Goal: Information Seeking & Learning: Learn about a topic

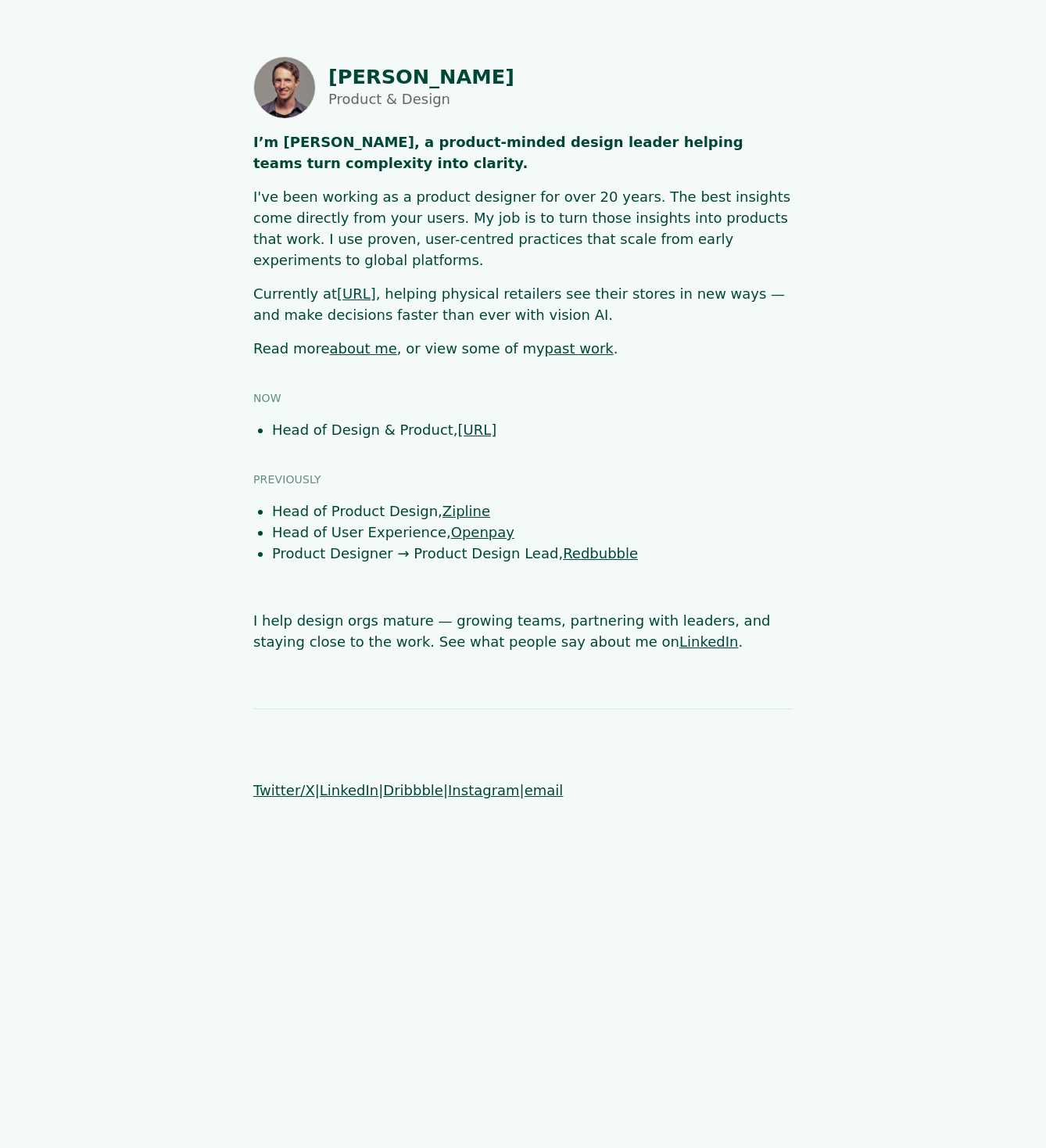
click at [362, 340] on link "about me" at bounding box center [363, 348] width 67 height 16
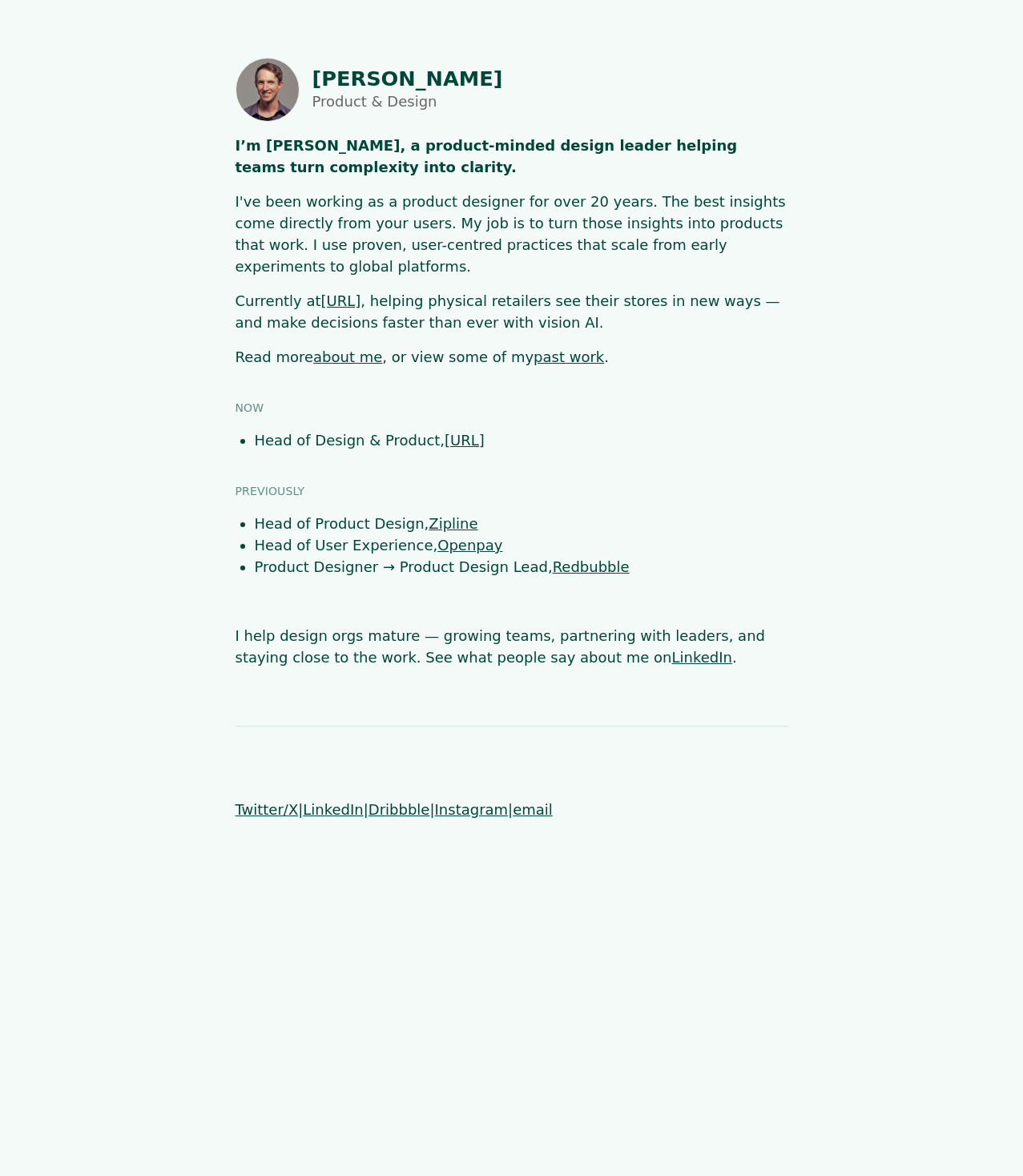
click at [533, 349] on link "past work" at bounding box center [568, 357] width 71 height 17
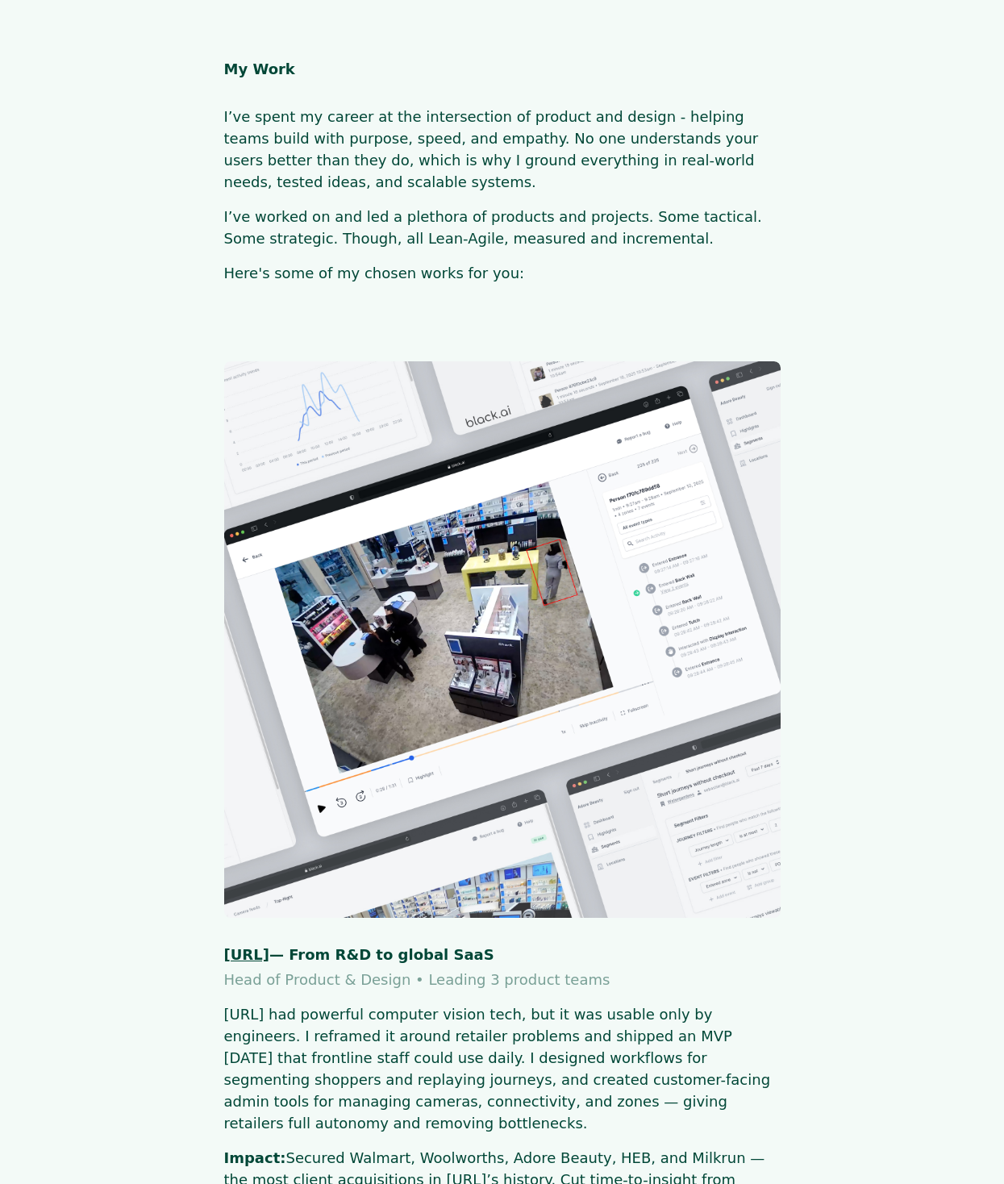
drag, startPoint x: 514, startPoint y: 282, endPoint x: 190, endPoint y: 63, distance: 391.6
copy article "My Work I’ve spent my career at the intersection of product and design - helpin…"
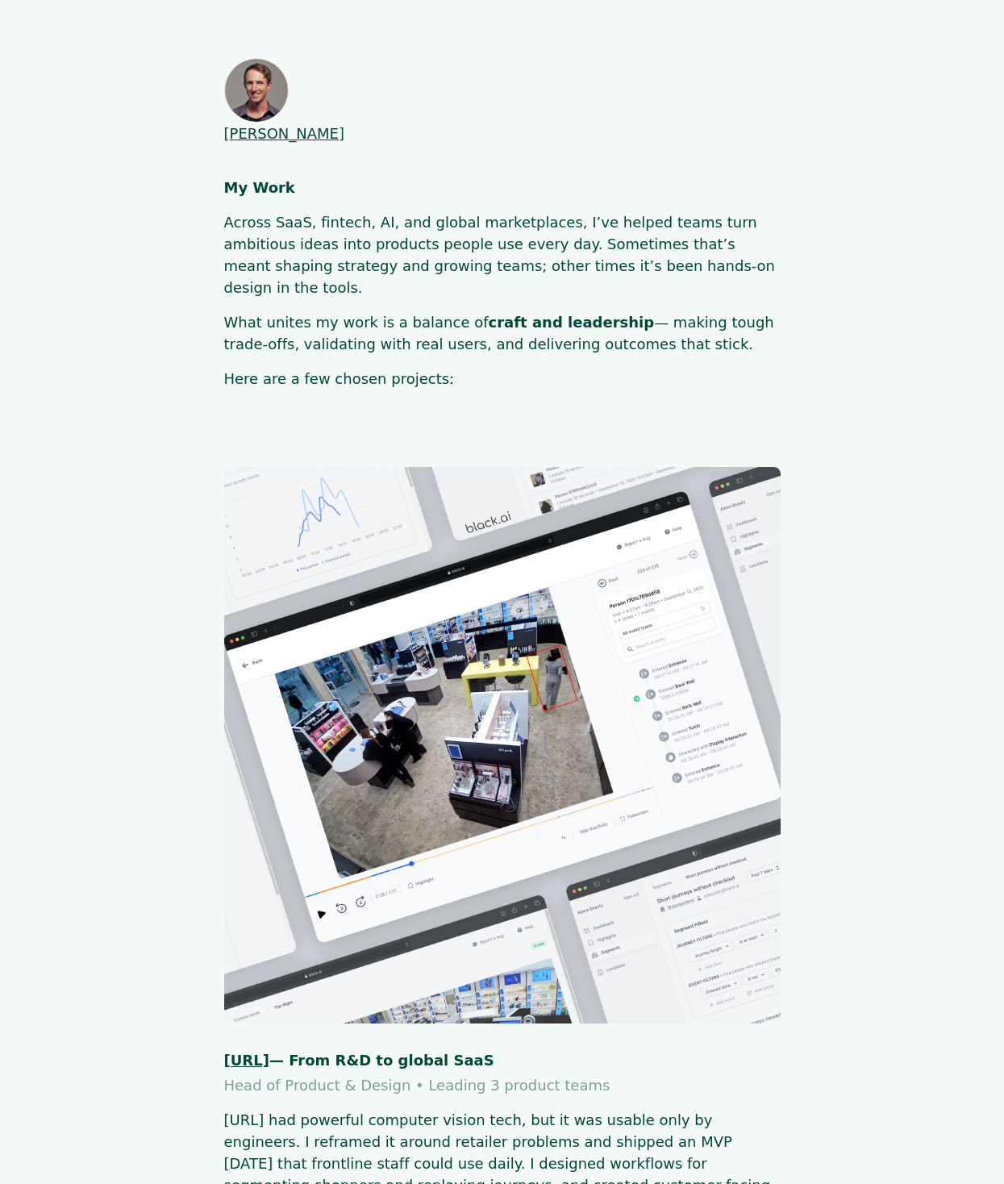
click at [305, 125] on span "SHAUN BYRNE" at bounding box center [284, 133] width 121 height 17
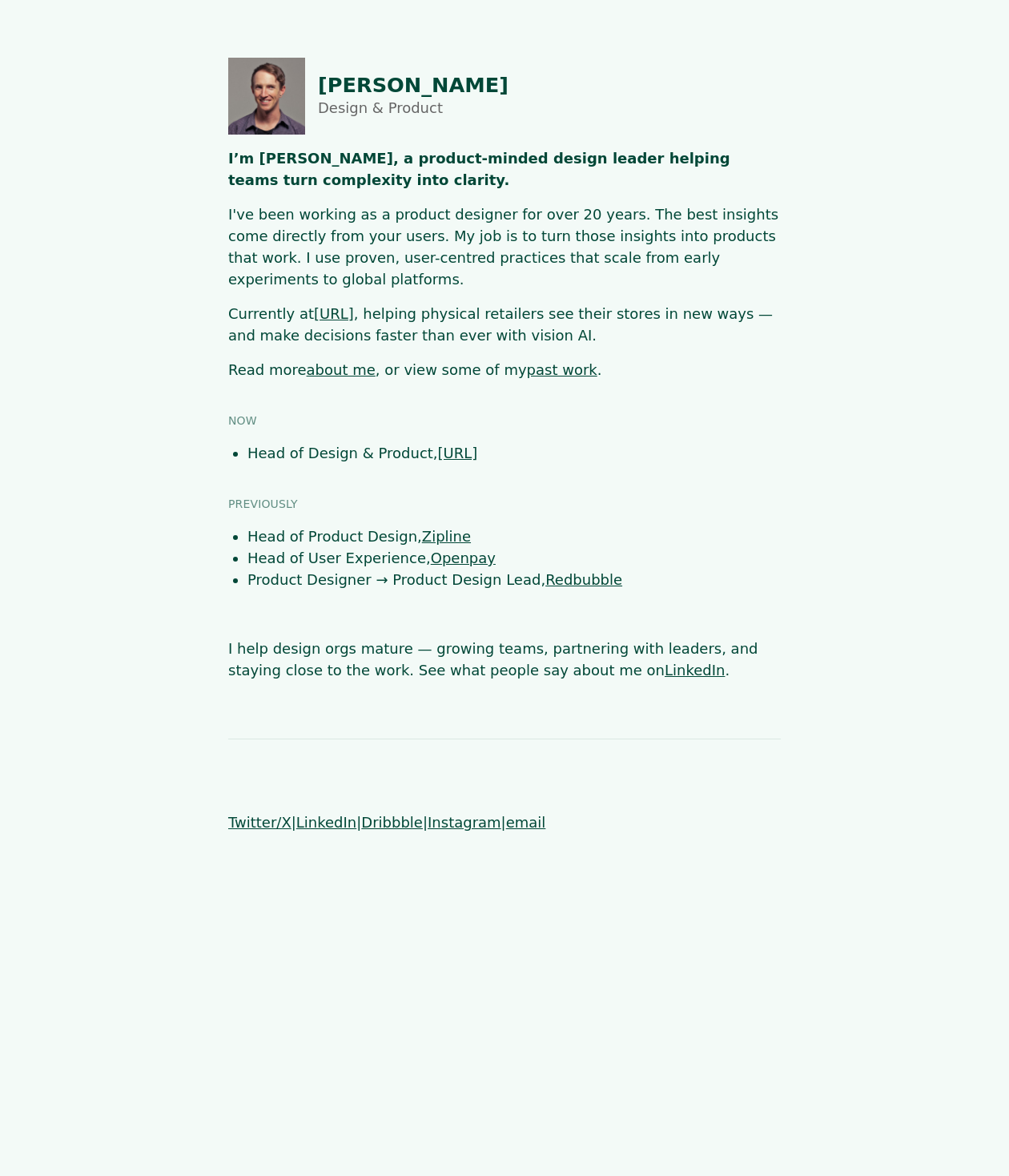
click at [330, 362] on link "about me" at bounding box center [341, 369] width 69 height 17
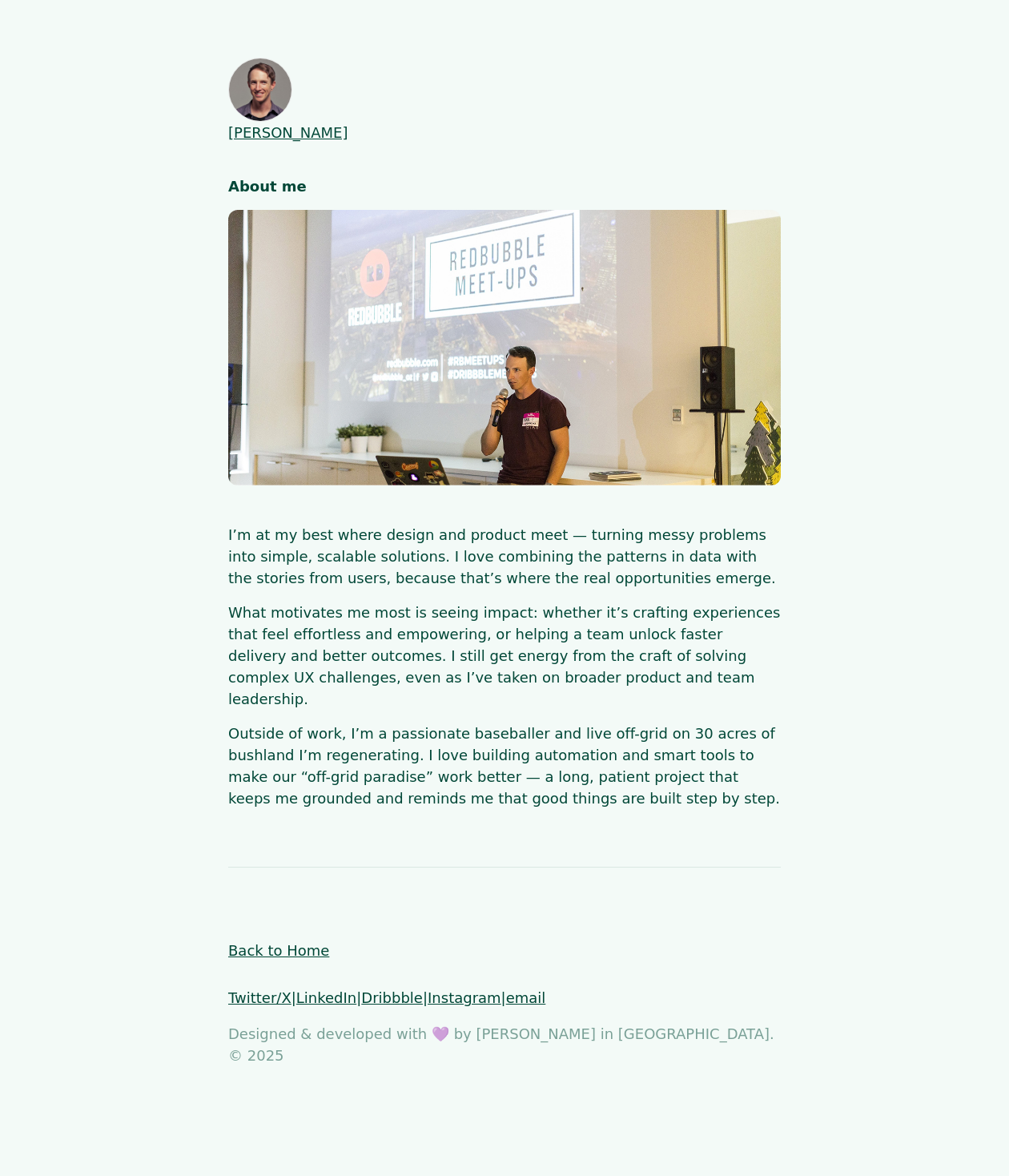
click at [322, 124] on span "[PERSON_NAME]" at bounding box center [288, 132] width 120 height 17
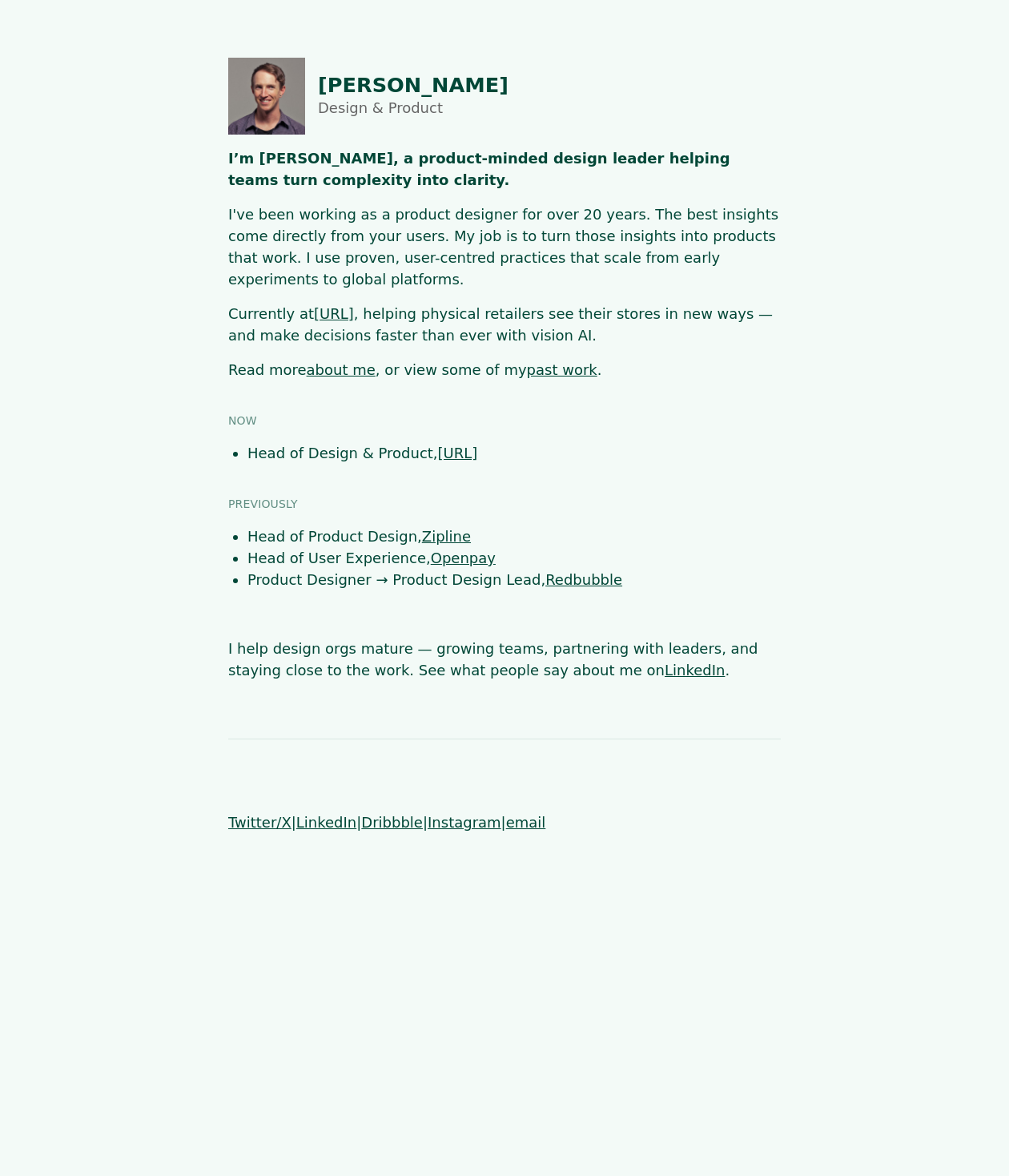
click at [531, 362] on link "past work" at bounding box center [562, 369] width 71 height 17
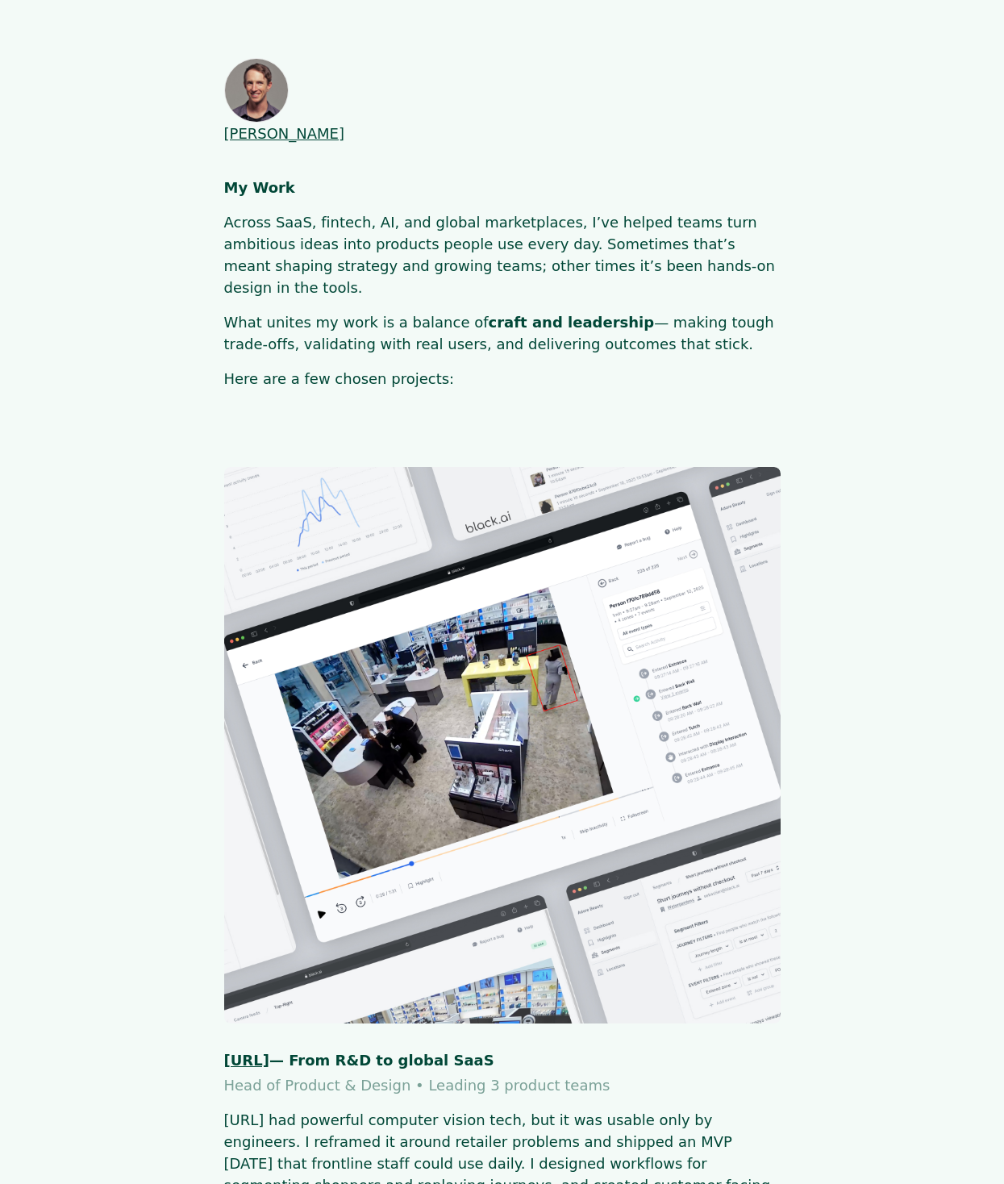
click at [317, 125] on span "[PERSON_NAME]" at bounding box center [284, 133] width 121 height 17
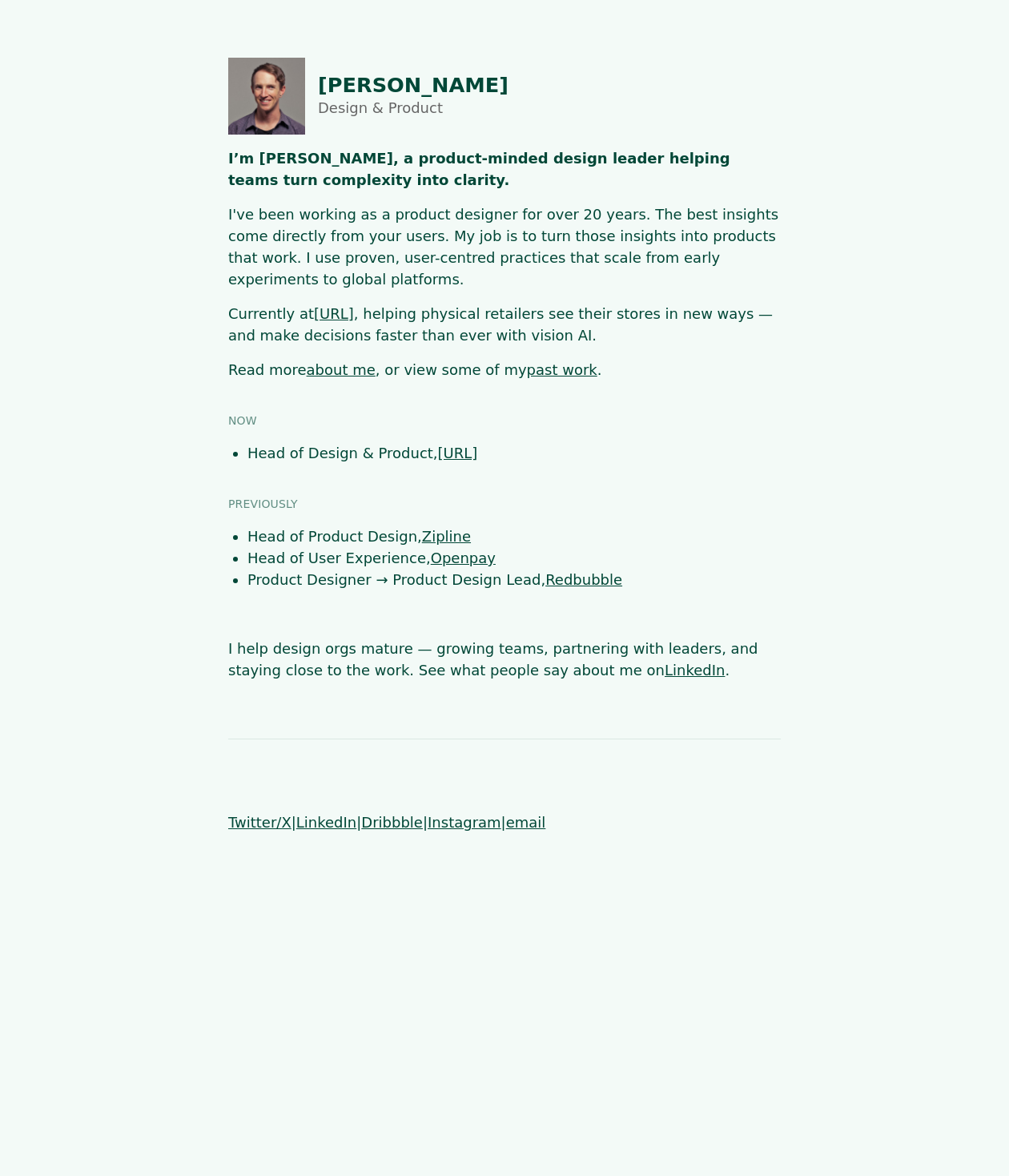
click at [330, 362] on link "about me" at bounding box center [341, 369] width 69 height 17
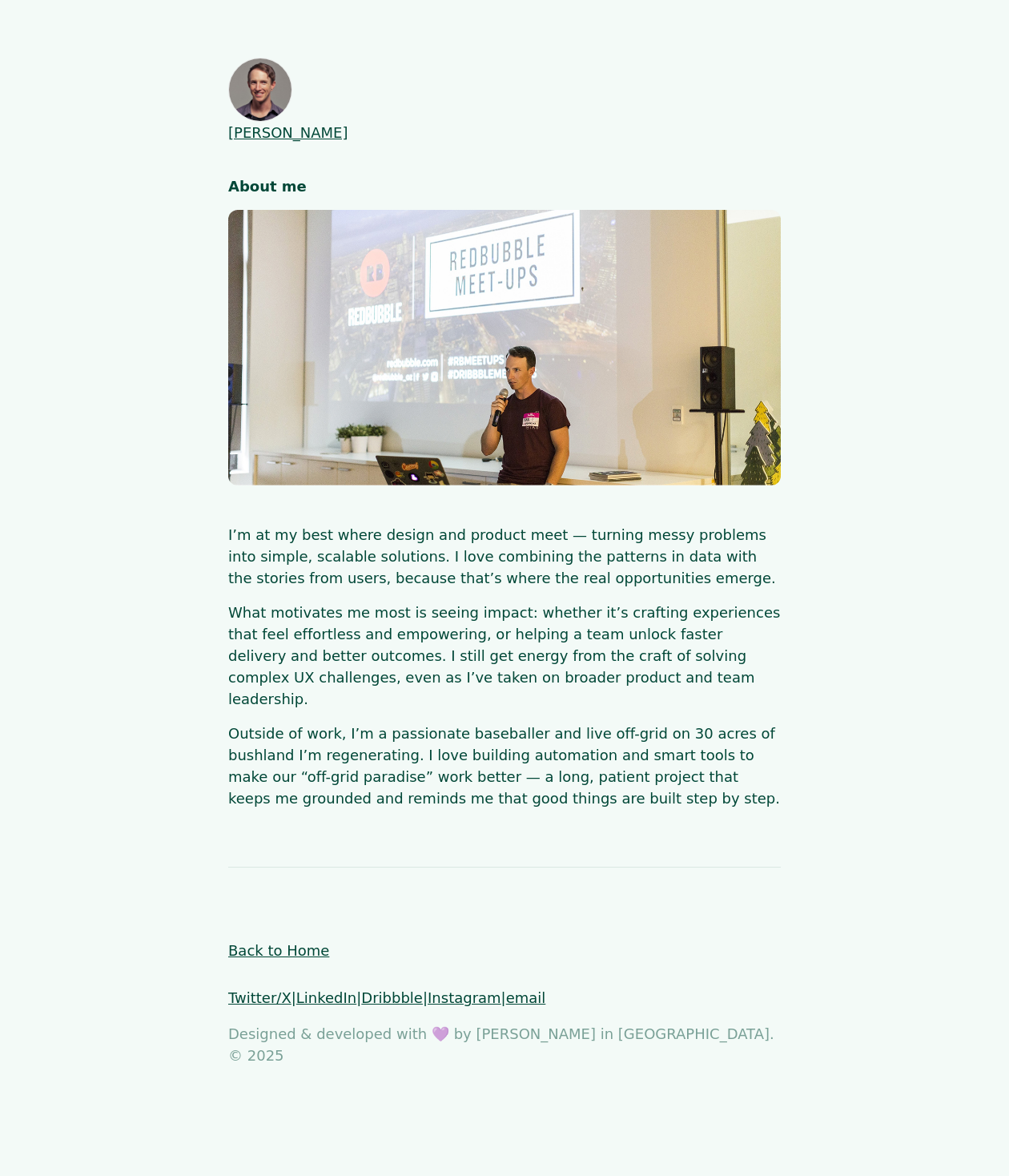
click at [305, 943] on link "Back to Home" at bounding box center [279, 951] width 101 height 17
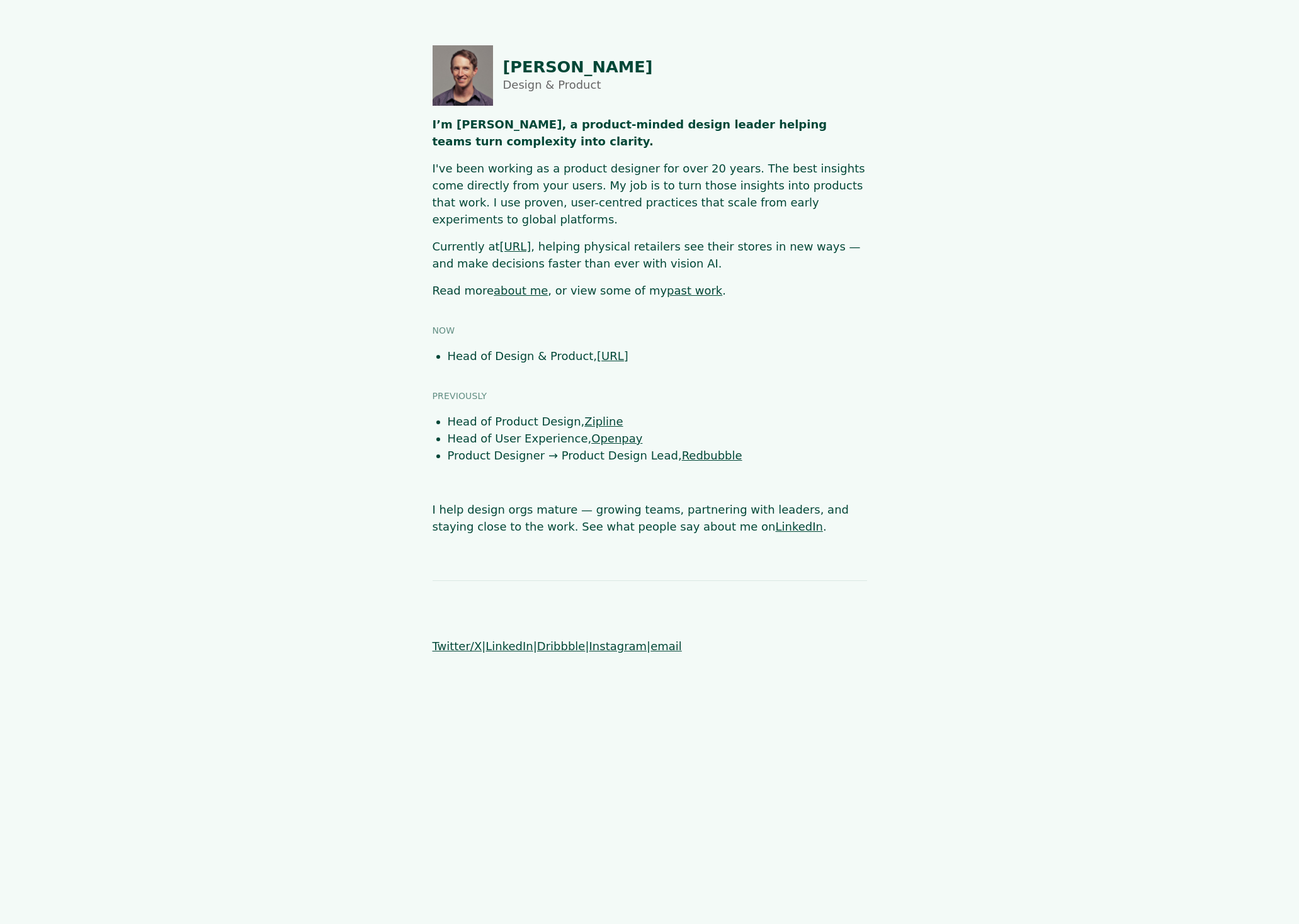
click at [793, 242] on main "[PERSON_NAME] Design & Product I’m [PERSON_NAME], a product-minded design leade…" at bounding box center [650, 290] width 1143 height 490
click at [793, 285] on main "[PERSON_NAME] Design & Product I’m [PERSON_NAME], a product-minded design leade…" at bounding box center [650, 290] width 1143 height 490
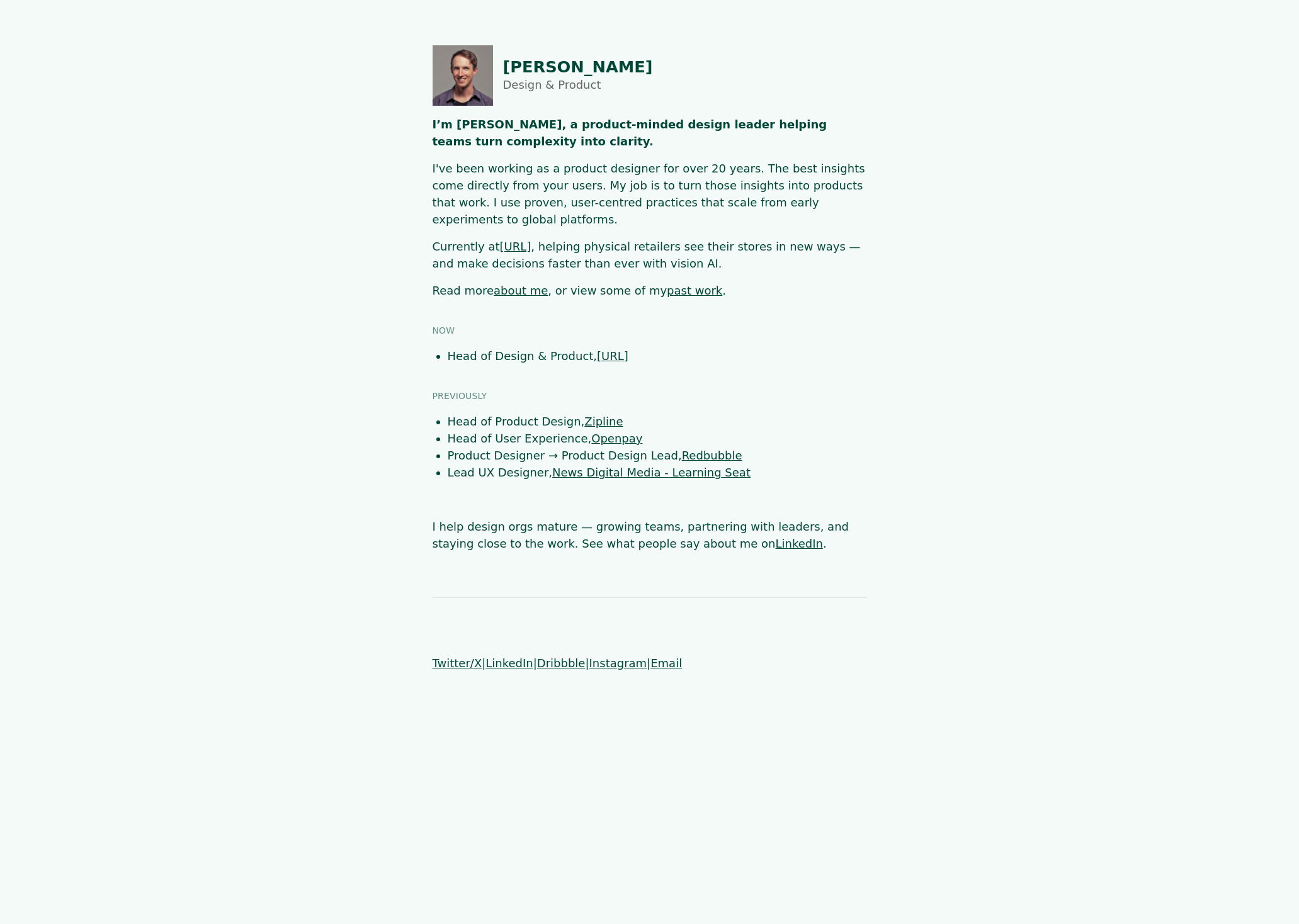
click at [521, 284] on link "about me" at bounding box center [520, 290] width 54 height 13
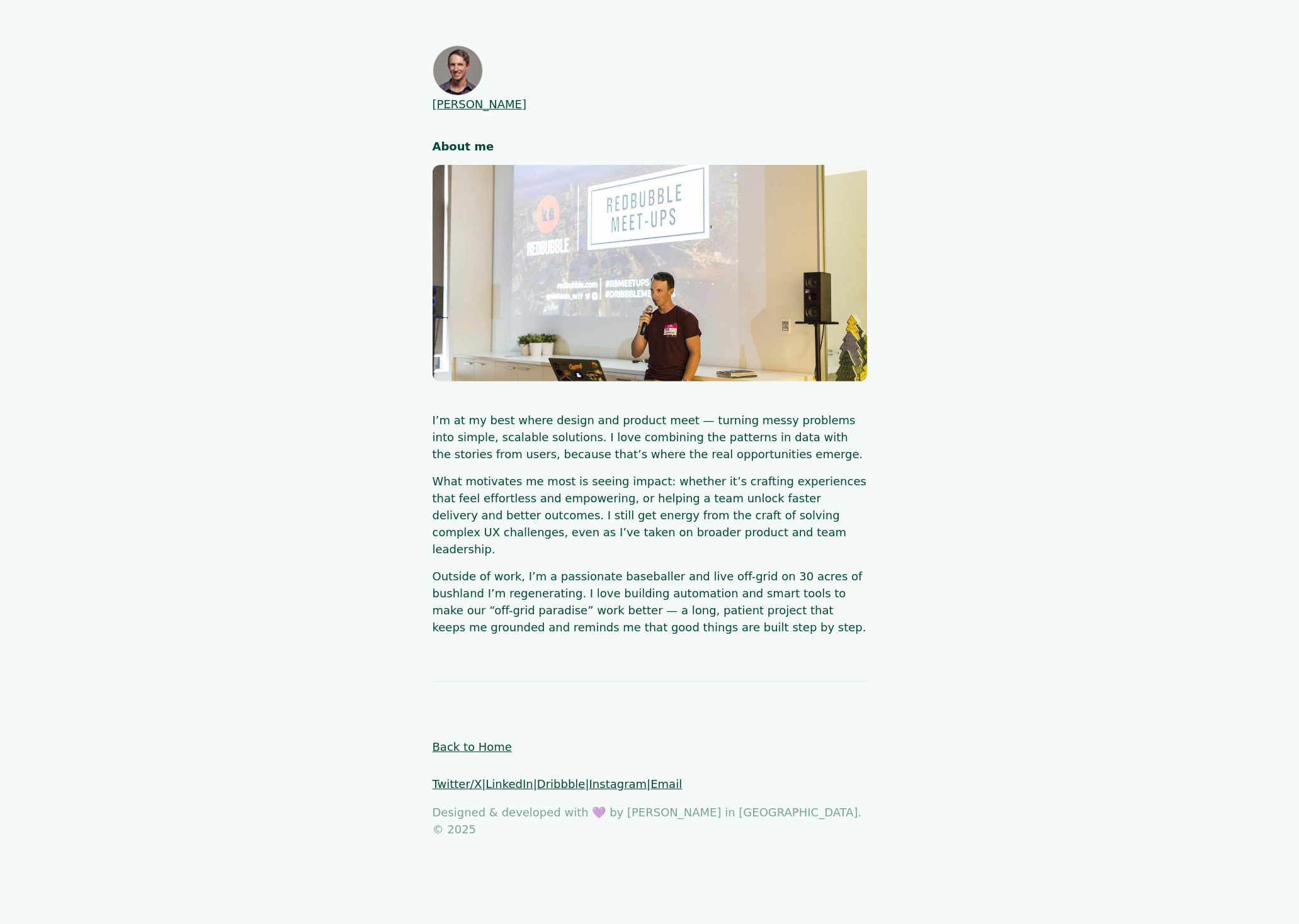
click at [475, 741] on link "Back to Home" at bounding box center [472, 747] width 80 height 13
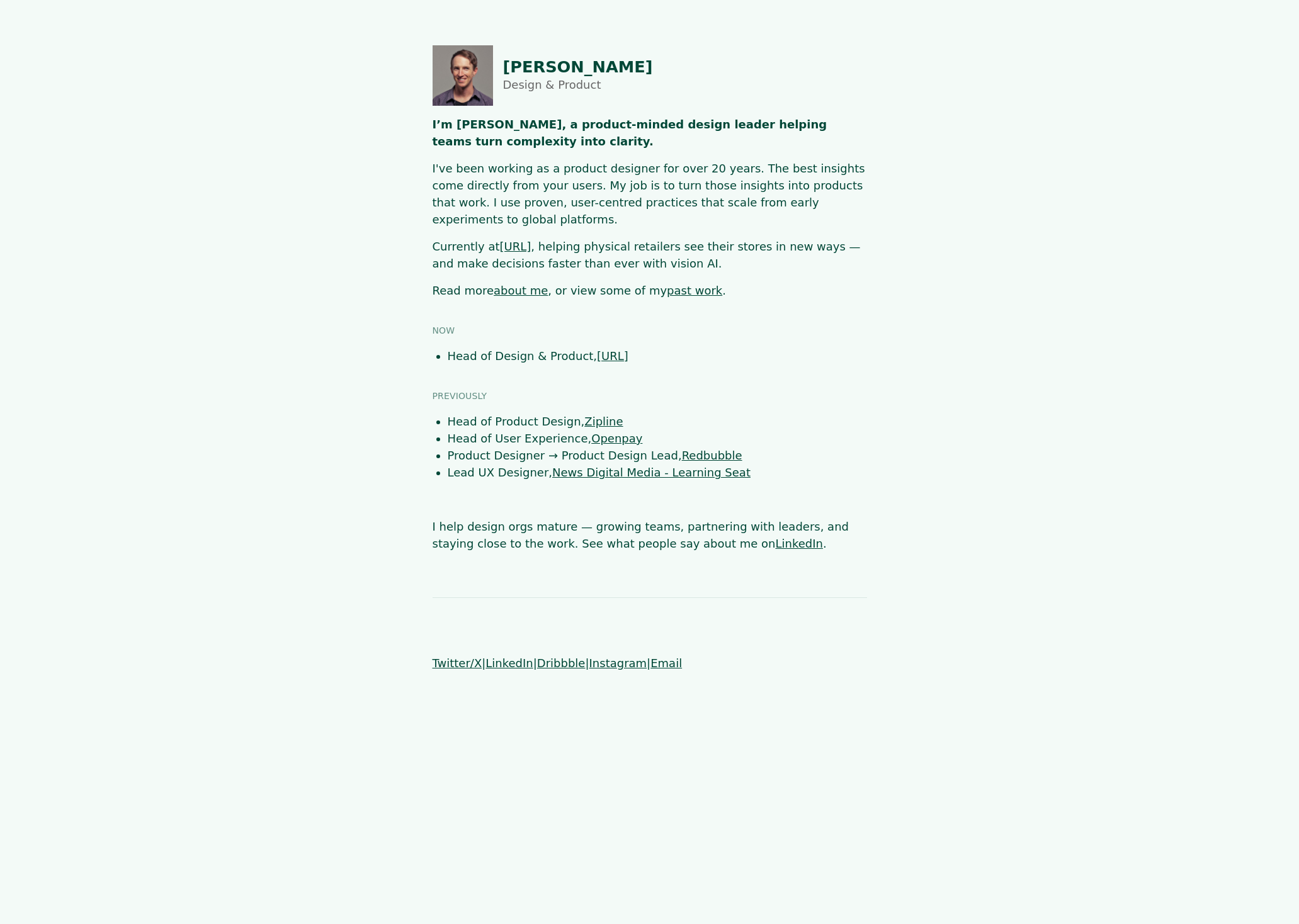
click at [667, 284] on link "past work" at bounding box center [694, 290] width 55 height 13
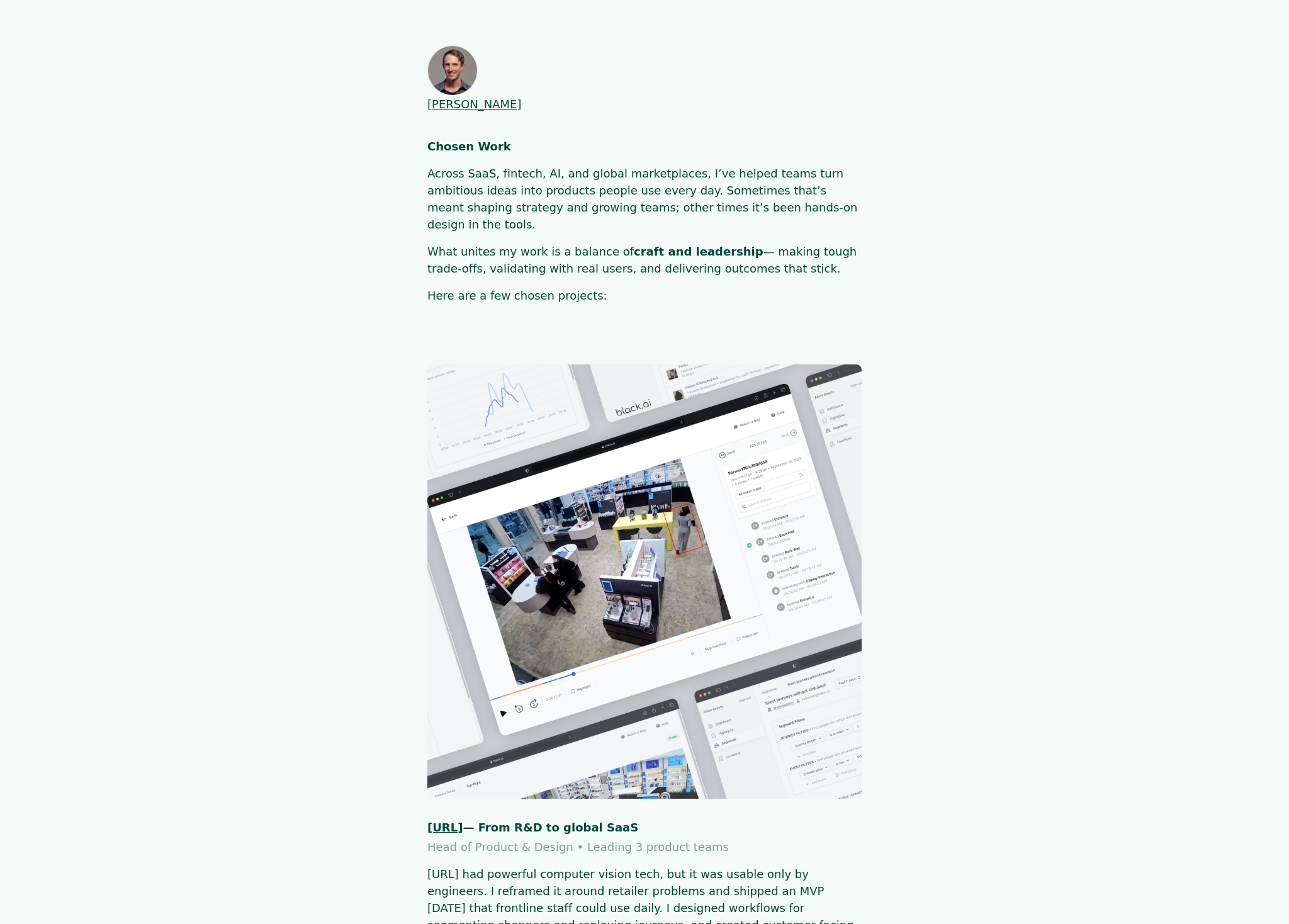
click at [503, 98] on span "SHAUN BYRNE" at bounding box center [474, 104] width 94 height 13
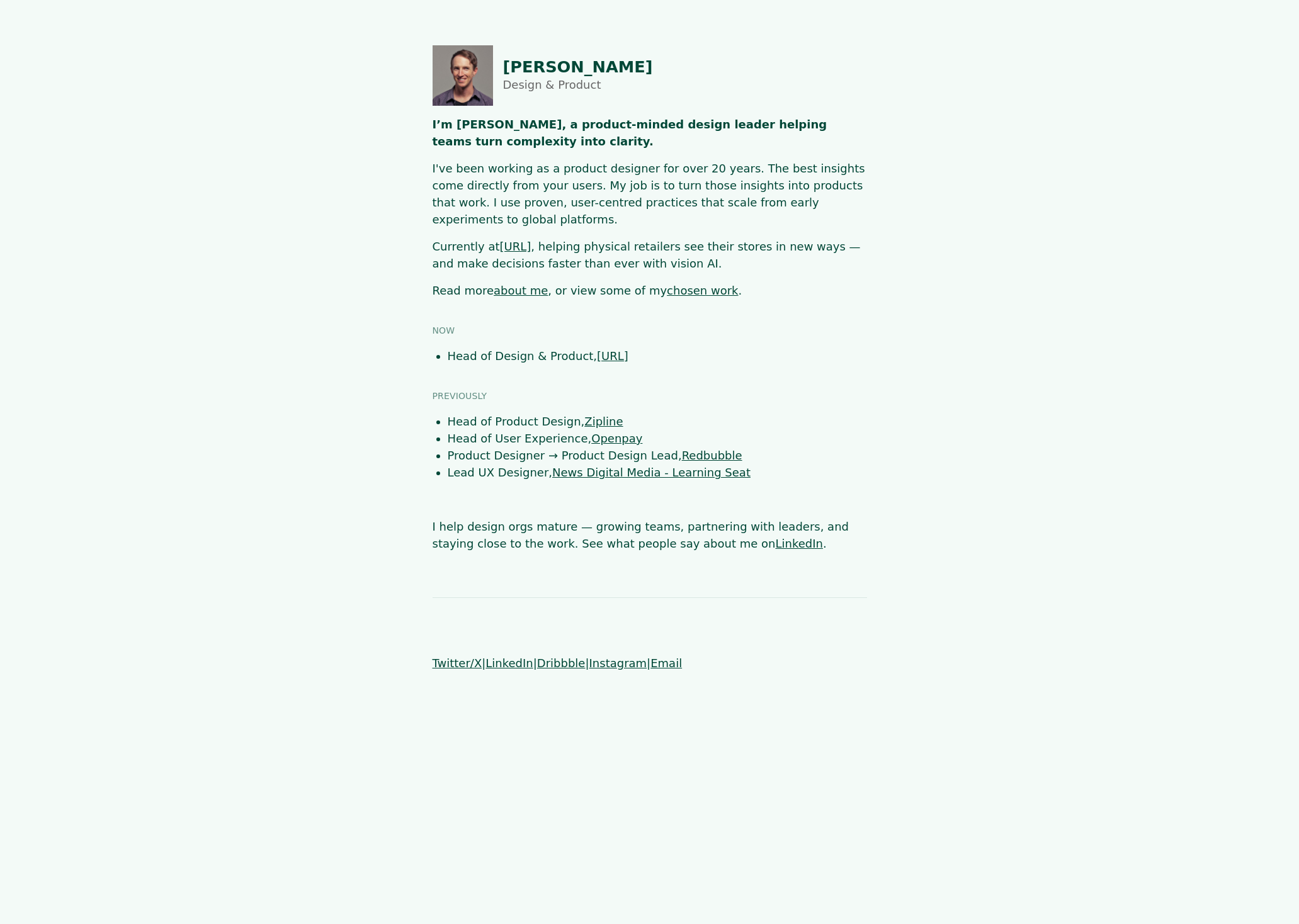
click at [1069, 275] on main "[PERSON_NAME] Design & Product I’m [PERSON_NAME], a product-minded design leade…" at bounding box center [650, 298] width 1143 height 506
click at [1109, 373] on main "[PERSON_NAME] Design & Product I’m [PERSON_NAME], a product-minded design leade…" at bounding box center [650, 298] width 1143 height 506
click at [1171, 264] on main "[PERSON_NAME] Design & Product I’m [PERSON_NAME], a product-minded design leade…" at bounding box center [650, 298] width 1143 height 506
click at [998, 717] on html "[PERSON_NAME] Design & Product I’m [PERSON_NAME], a product-minded design leade…" at bounding box center [650, 358] width 1299 height 717
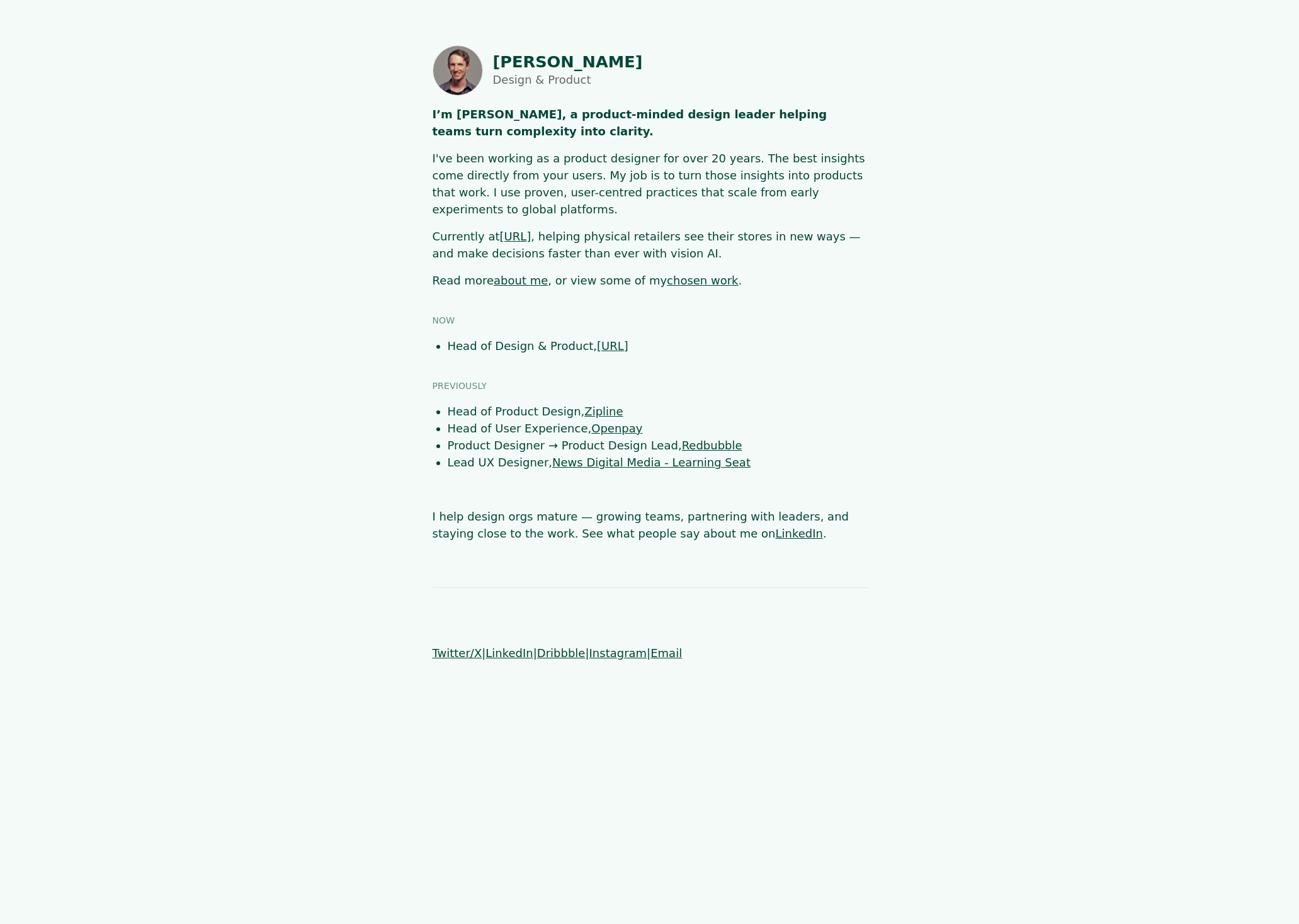
click at [509, 274] on link "about me" at bounding box center [520, 280] width 54 height 13
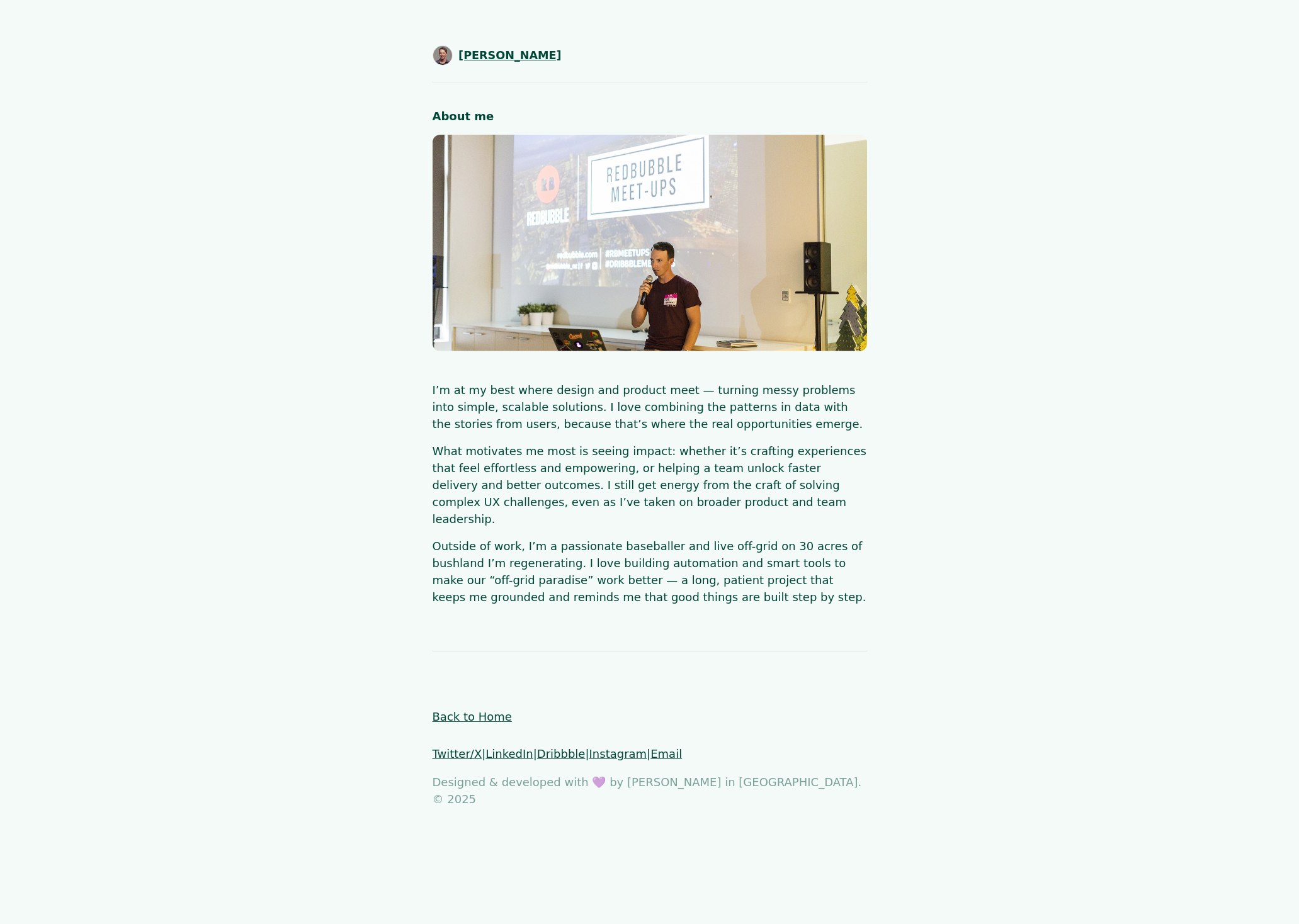
click at [507, 62] on span "SHAUN BYRNE" at bounding box center [510, 55] width 103 height 16
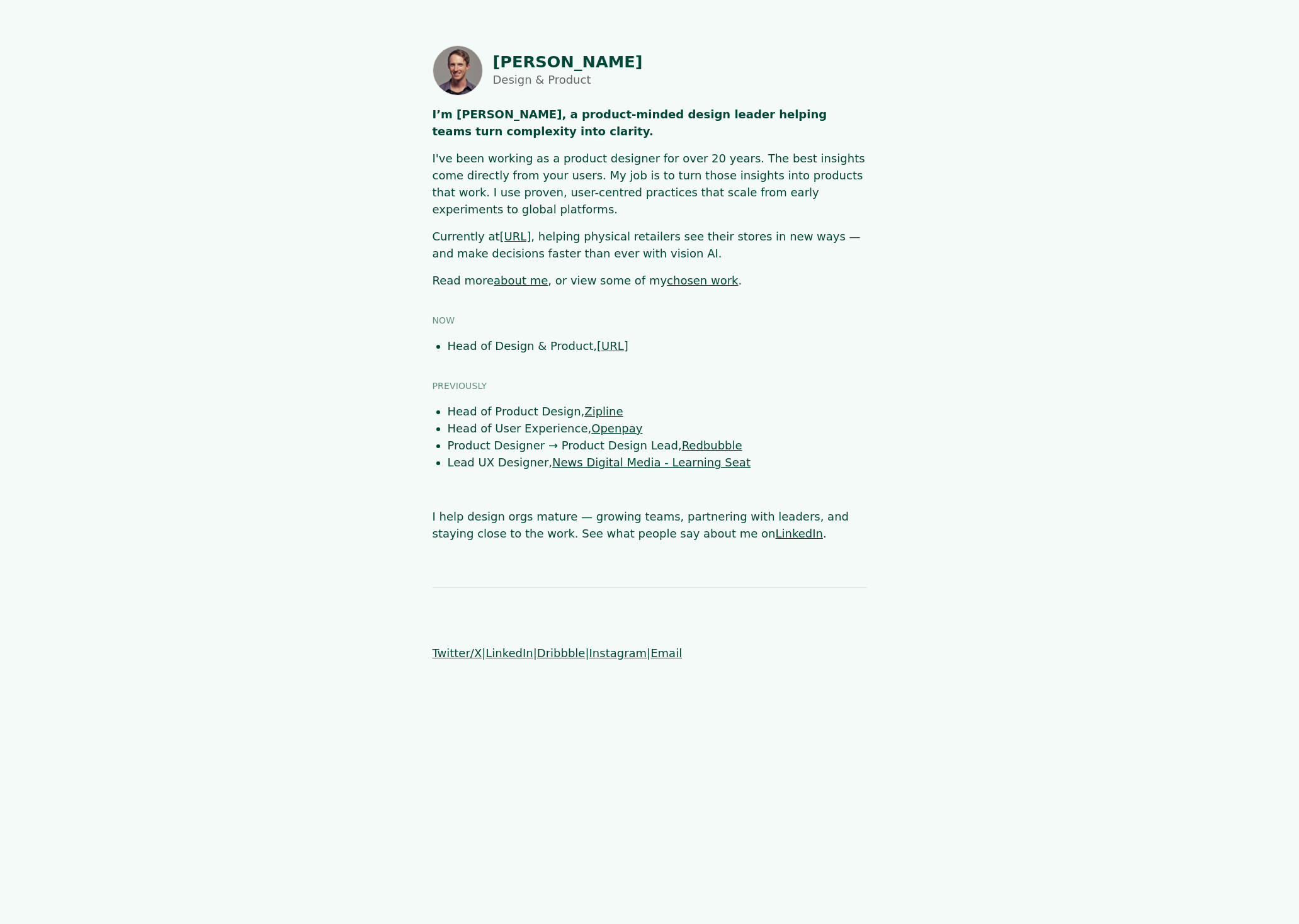
click at [667, 274] on link "chosen work" at bounding box center [702, 280] width 71 height 13
click at [666, 645] on span "copied!" at bounding box center [671, 653] width 42 height 17
click at [1008, 435] on main "Shaun Byrne Design & Product I’m Shaun 👋, a product-minded design leader helpin…" at bounding box center [650, 293] width 1143 height 497
click at [1051, 565] on body "Shaun Byrne Design & Product I’m Shaun 👋, a product-minded design leader helpin…" at bounding box center [650, 354] width 1299 height 617
click at [1071, 325] on main "[PERSON_NAME] Design & Product I’m [PERSON_NAME], a product-minded design leade…" at bounding box center [650, 293] width 1143 height 497
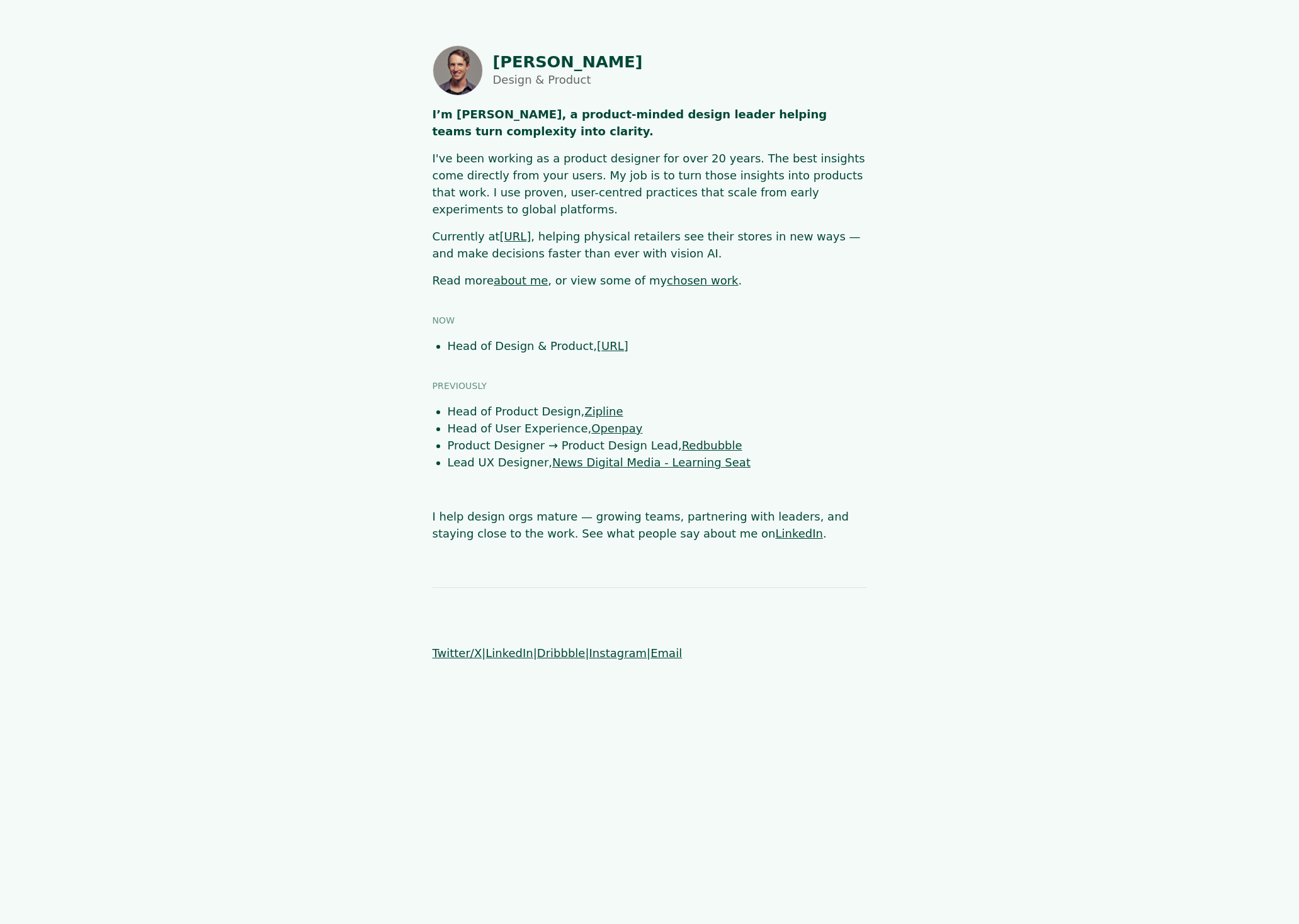
click at [981, 384] on main "[PERSON_NAME] Design & Product I’m [PERSON_NAME], a product-minded design leade…" at bounding box center [650, 293] width 1143 height 497
click at [1061, 147] on main "Shaun Byrne Design & Product I’m Shaun 👋, a product-minded design leader helpin…" at bounding box center [650, 293] width 1143 height 497
click at [504, 274] on link "about me" at bounding box center [520, 280] width 54 height 13
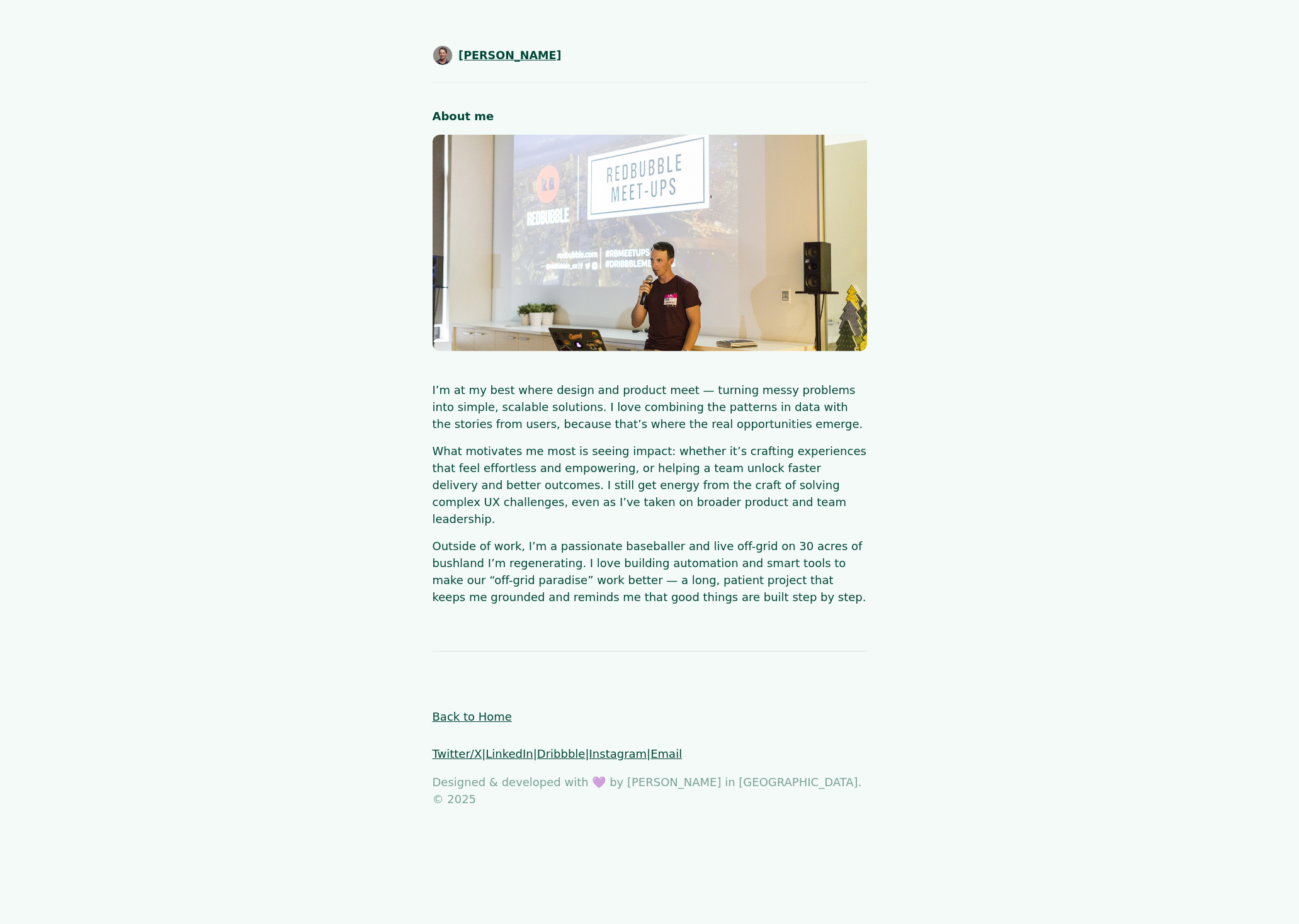
click at [457, 59] on link "SHAUN BYRNE" at bounding box center [496, 55] width 129 height 20
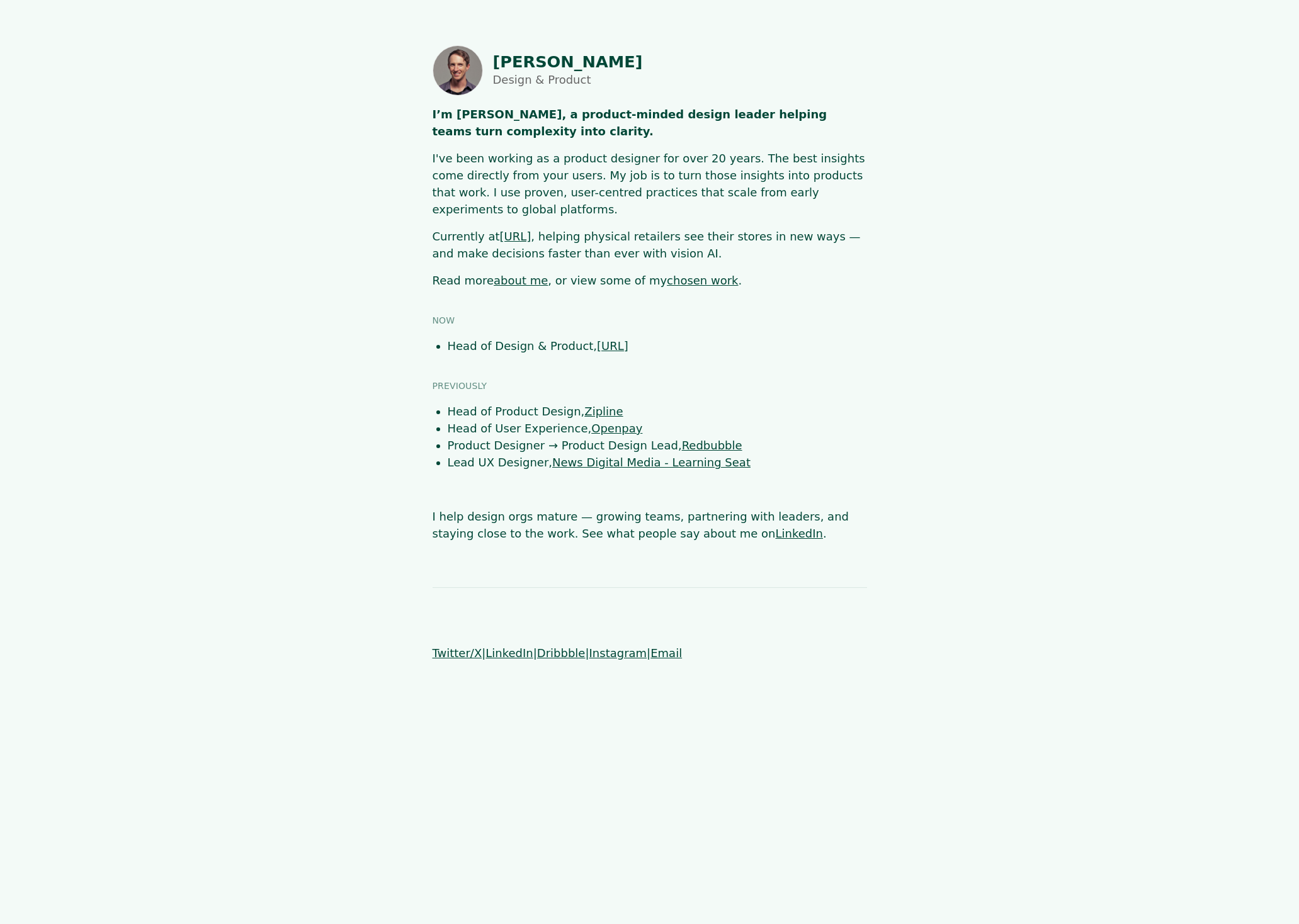
click at [514, 274] on link "about me" at bounding box center [520, 280] width 54 height 13
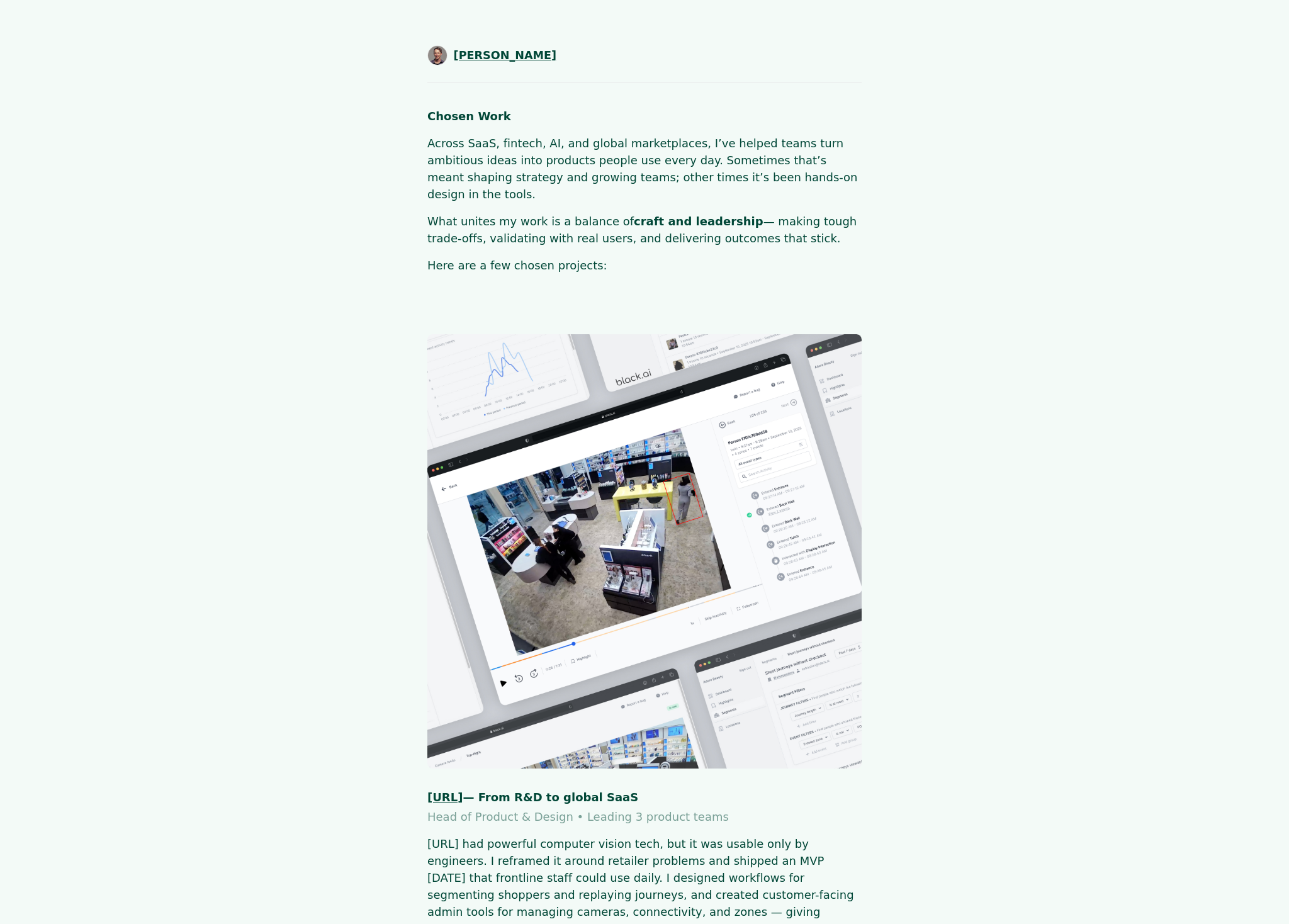
click at [506, 52] on span "[PERSON_NAME]" at bounding box center [506, 55] width 103 height 16
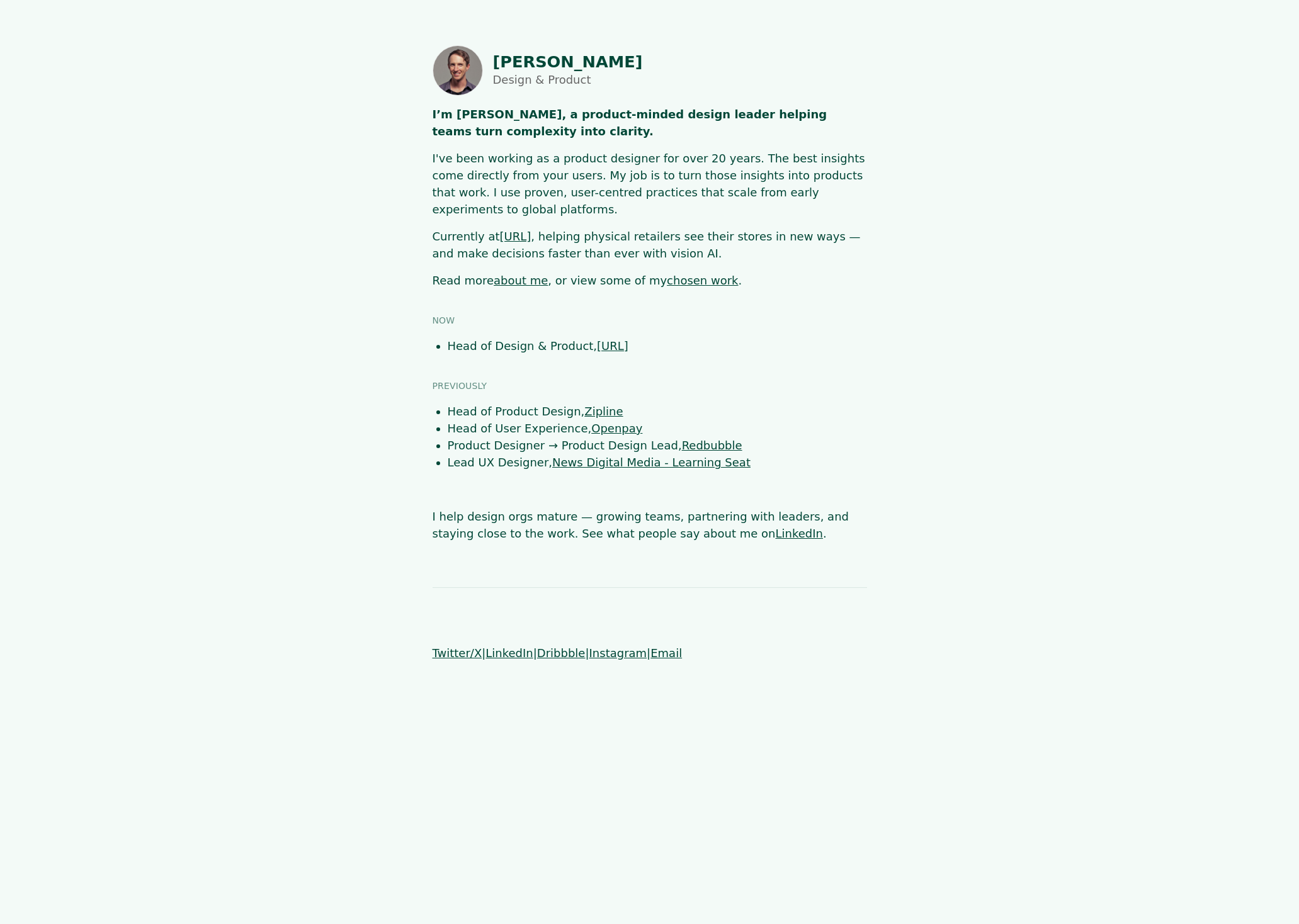
click at [524, 274] on link "about me" at bounding box center [520, 280] width 54 height 13
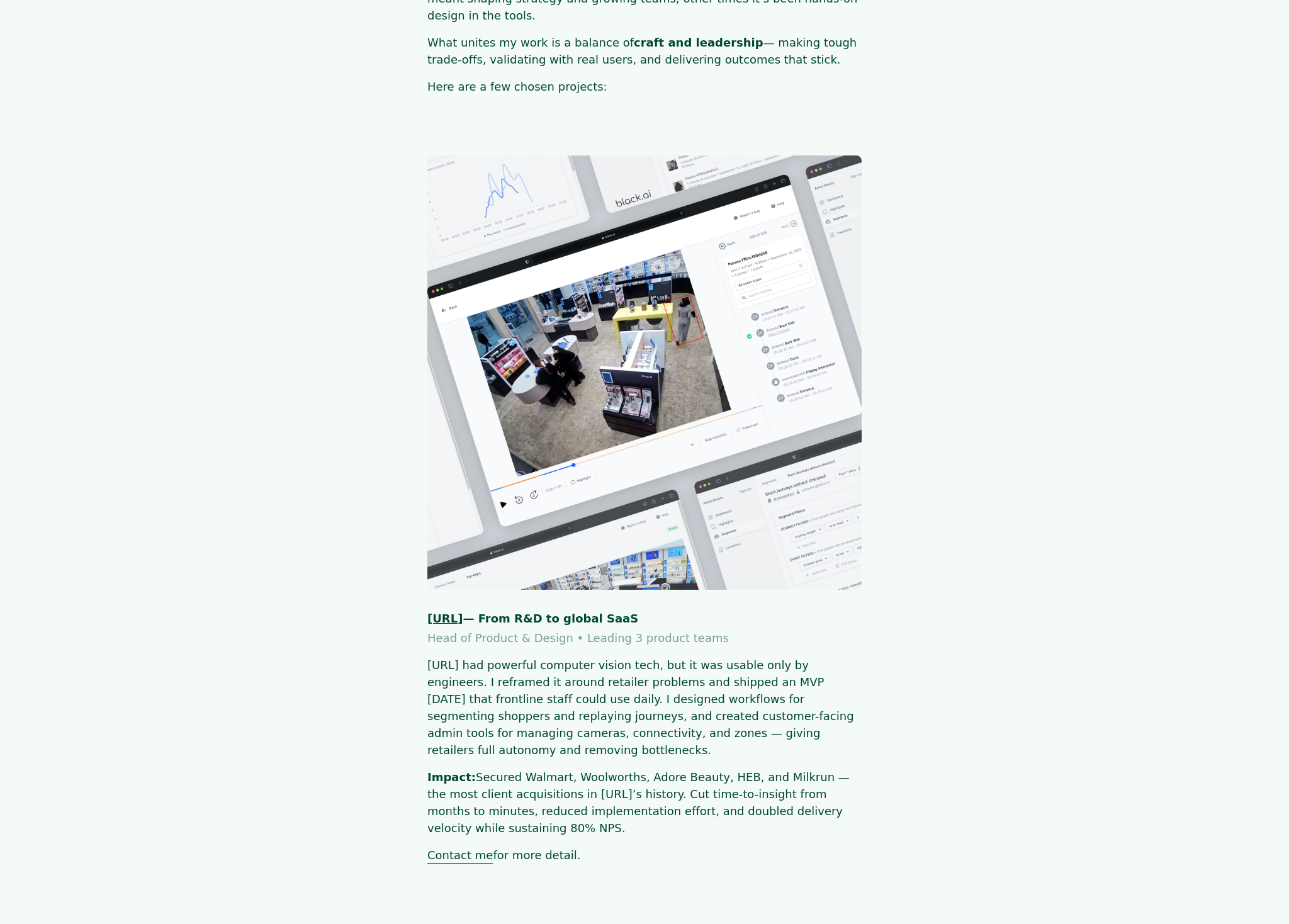
scroll to position [418, 0]
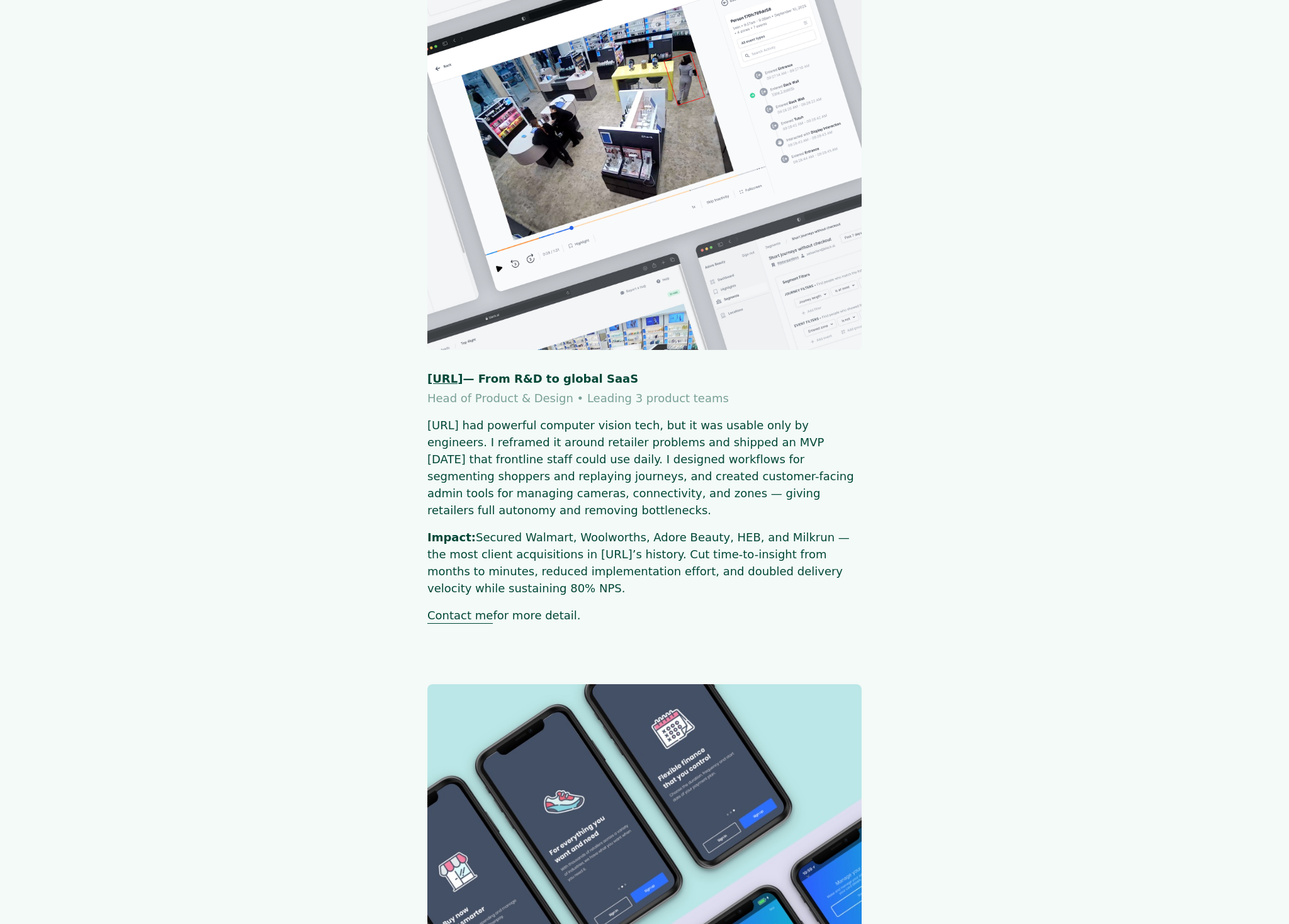
click at [634, 201] on img at bounding box center [645, 133] width 448 height 448
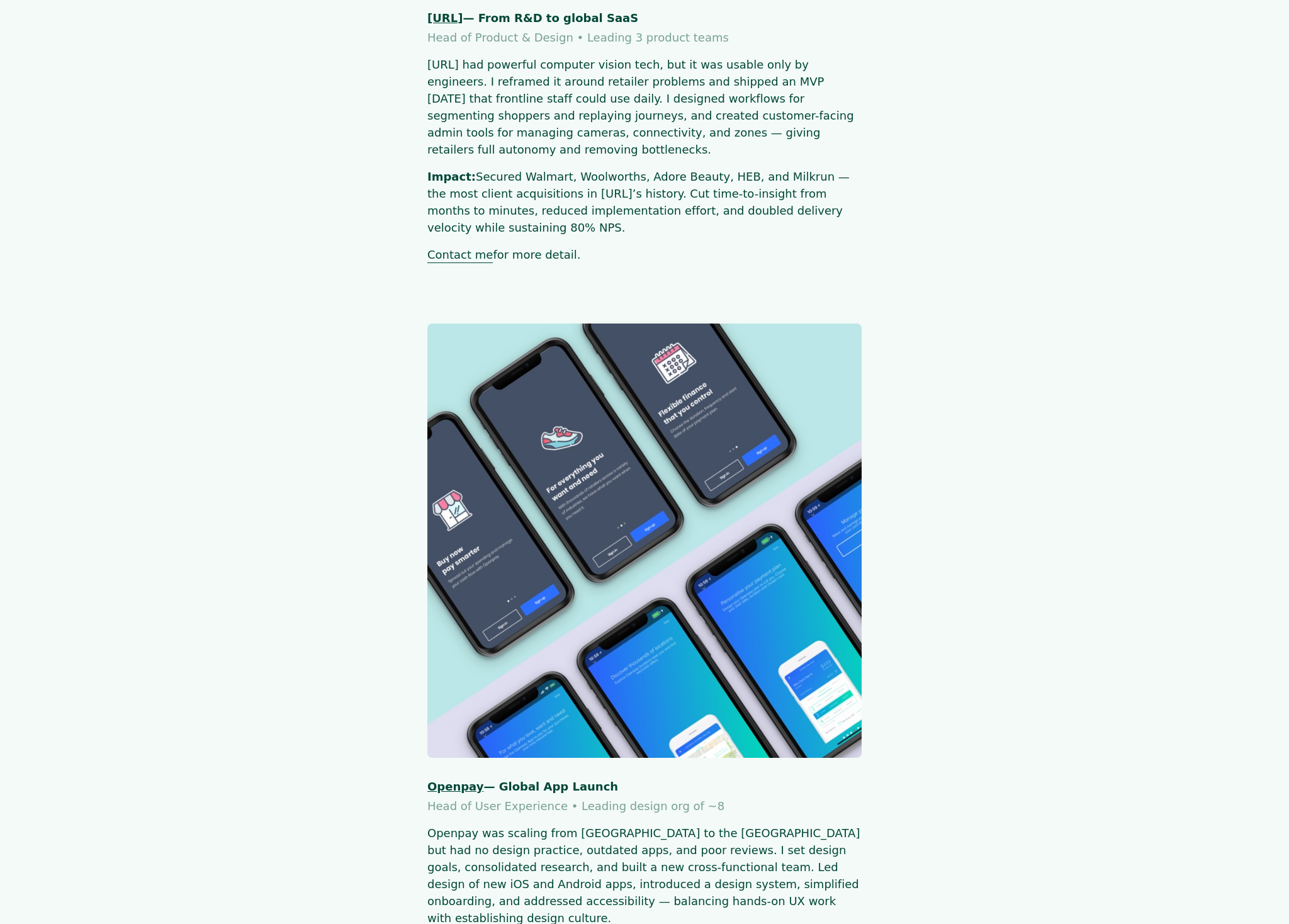
scroll to position [780, 0]
click at [652, 472] on img at bounding box center [645, 541] width 448 height 448
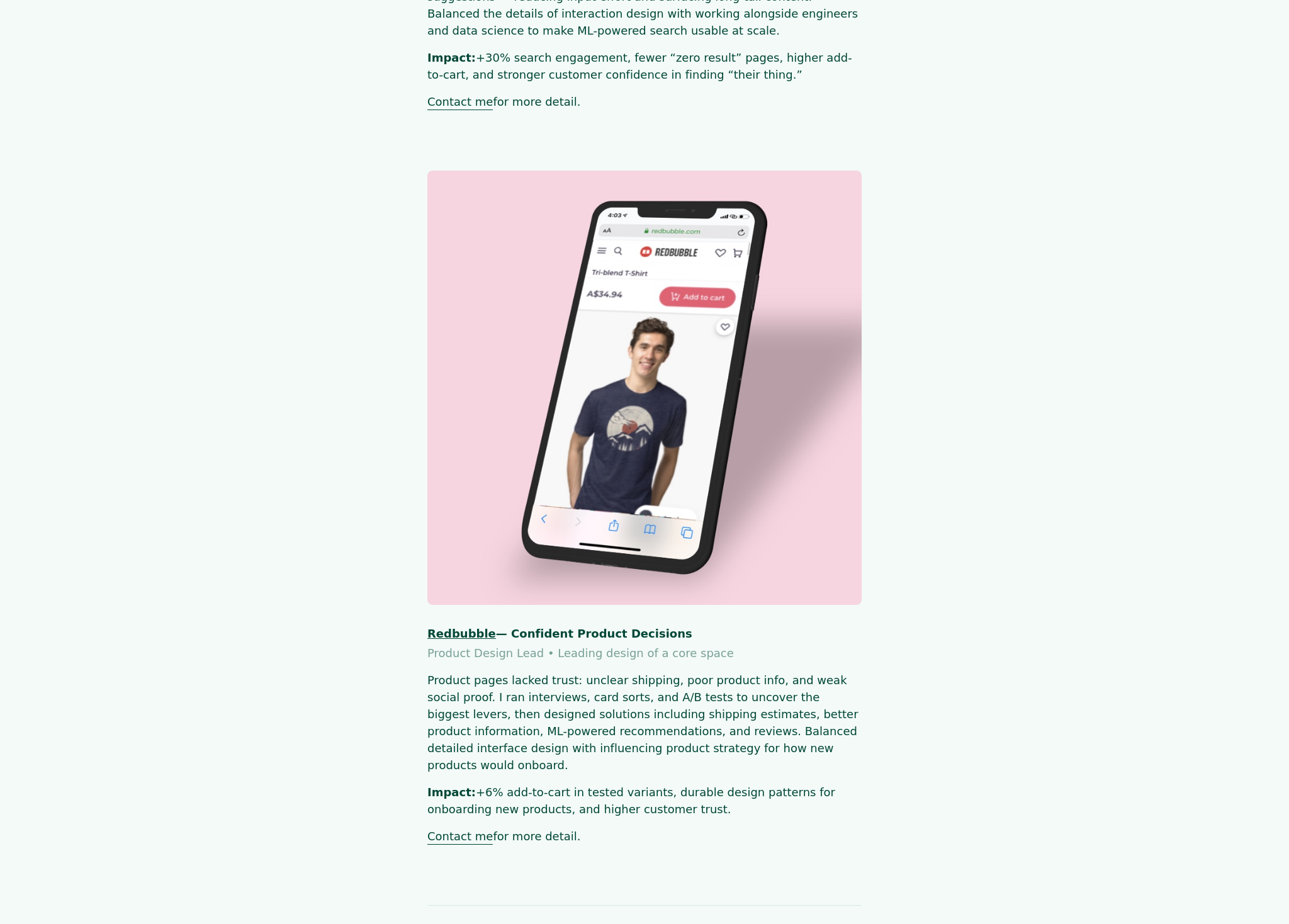
scroll to position [2500, 0]
